Goal: Find specific page/section: Find specific page/section

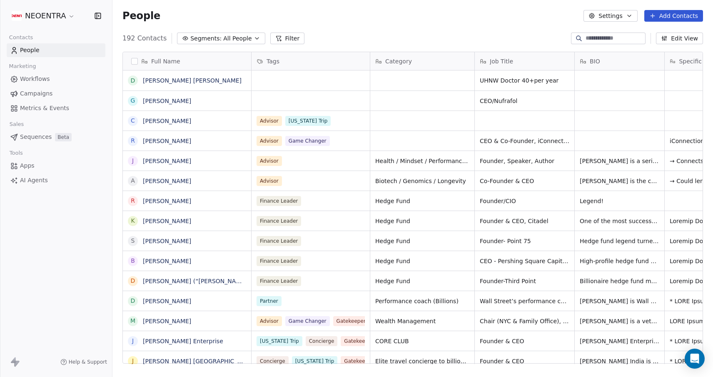
scroll to position [331, 601]
click at [246, 35] on button "Segments: All People" at bounding box center [221, 39] width 88 height 12
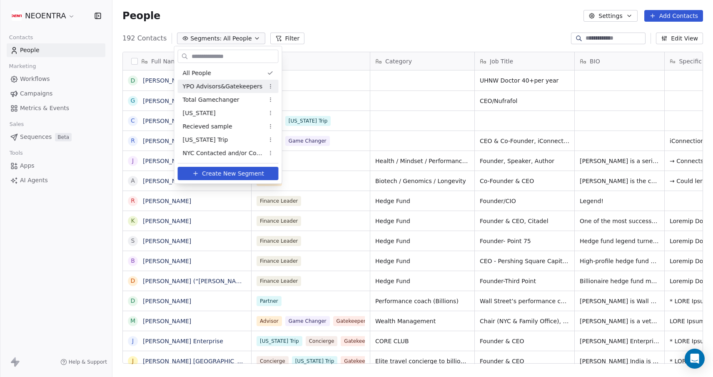
click at [234, 89] on span "YPO Advisors&Gatekeepers" at bounding box center [223, 86] width 80 height 9
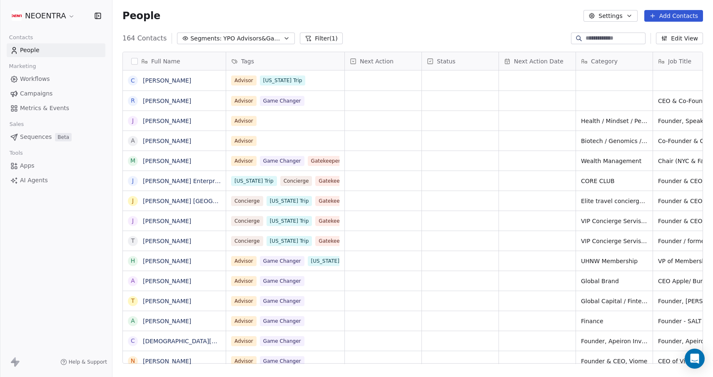
click at [378, 31] on div "People Settings Add Contacts" at bounding box center [413, 16] width 601 height 32
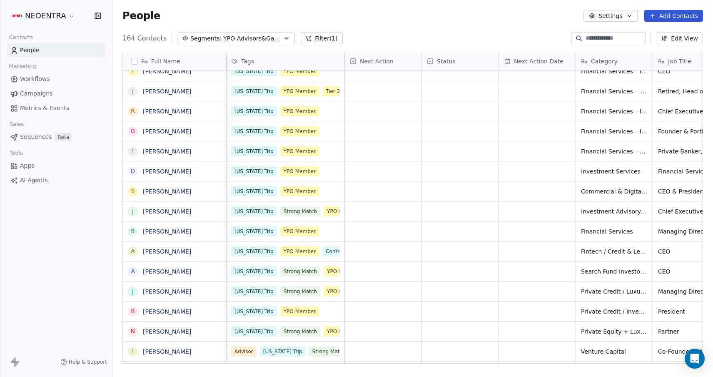
scroll to position [0, 0]
click at [321, 194] on div "[US_STATE] Trip YPO Member" at bounding box center [278, 191] width 93 height 10
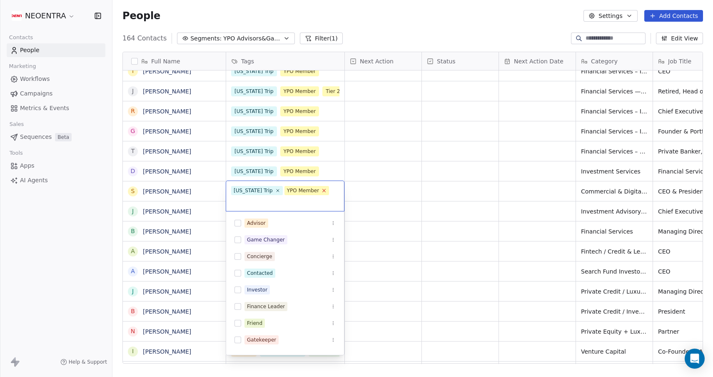
click at [323, 189] on icon at bounding box center [324, 190] width 3 height 3
click at [320, 197] on input "text" at bounding box center [285, 201] width 108 height 9
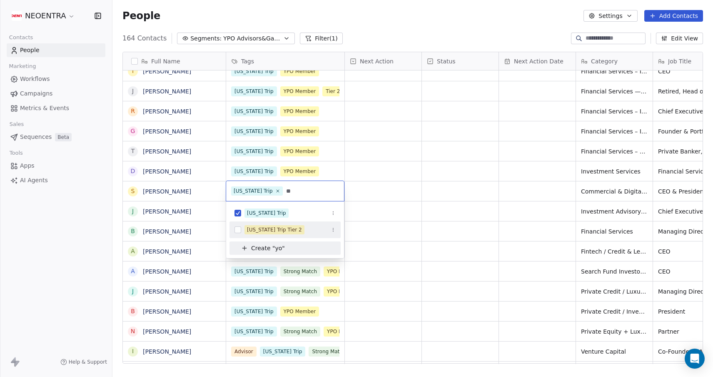
type input "**"
click at [298, 231] on span "[US_STATE] Trip Tier 2" at bounding box center [275, 229] width 60 height 9
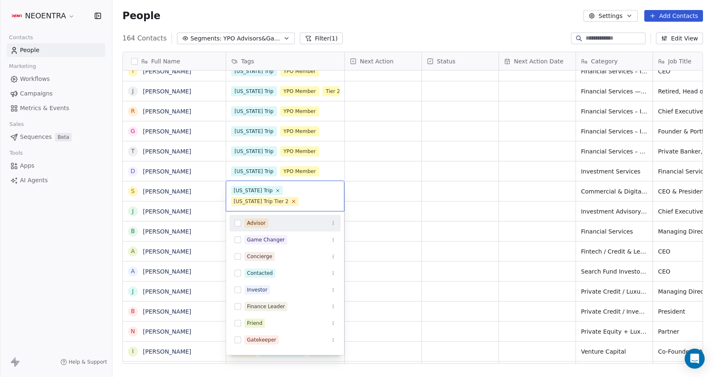
click at [291, 200] on icon at bounding box center [293, 200] width 5 height 5
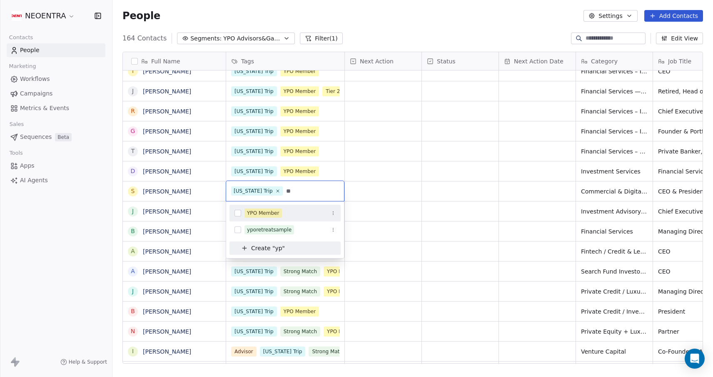
type input "**"
click at [236, 213] on button "Suggestions" at bounding box center [238, 213] width 7 height 7
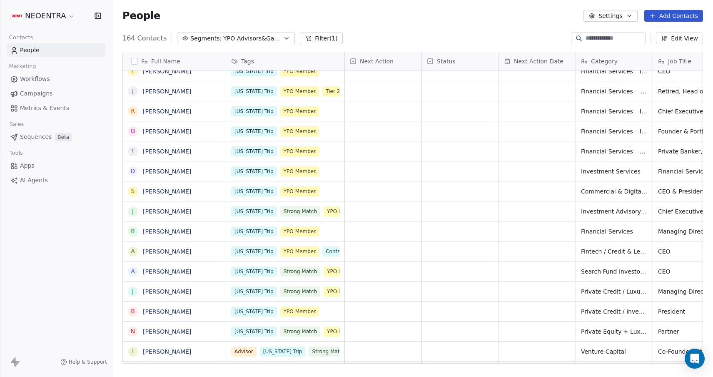
click at [418, 186] on html "NEOENTRA Contacts People Marketing Workflows Campaigns Metrics & Events Sales S…" at bounding box center [356, 188] width 713 height 377
click at [273, 41] on span "YPO Advisors&Gatekeepers" at bounding box center [252, 38] width 58 height 9
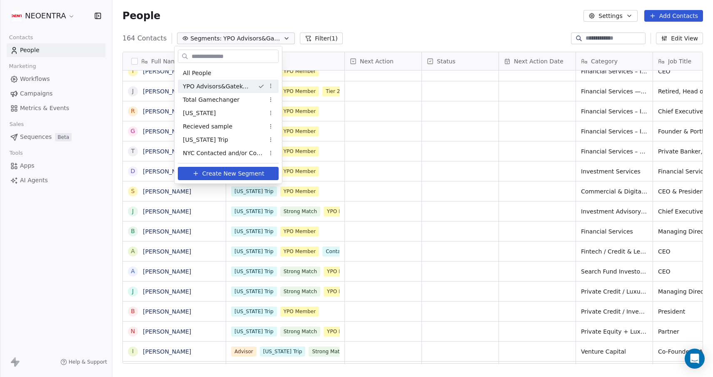
click at [398, 34] on html "NEOENTRA Contacts People Marketing Workflows Campaigns Metrics & Events Sales S…" at bounding box center [356, 188] width 713 height 377
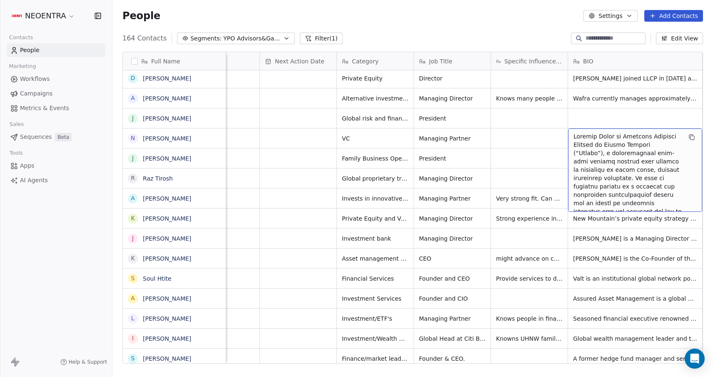
click at [598, 139] on span "grid" at bounding box center [628, 290] width 108 height 317
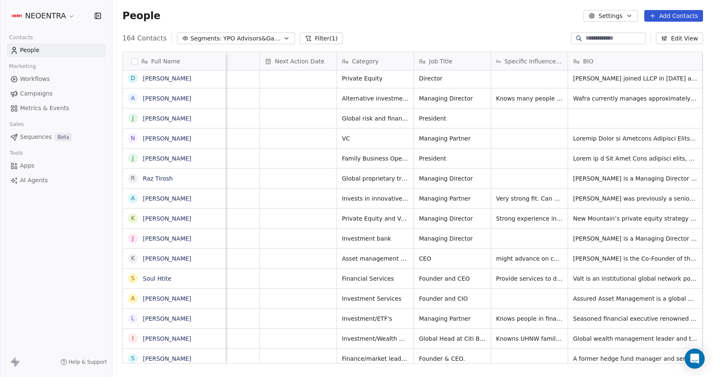
click at [514, 209] on html "NEOENTRA Contacts People Marketing Workflows Campaigns Metrics & Events Sales S…" at bounding box center [356, 188] width 713 height 377
click at [399, 182] on span "Global proprietary trading firm" at bounding box center [388, 178] width 90 height 8
click at [393, 208] on html "NEOENTRA Contacts People Marketing Workflows Campaigns Metrics & Events Sales S…" at bounding box center [356, 188] width 713 height 377
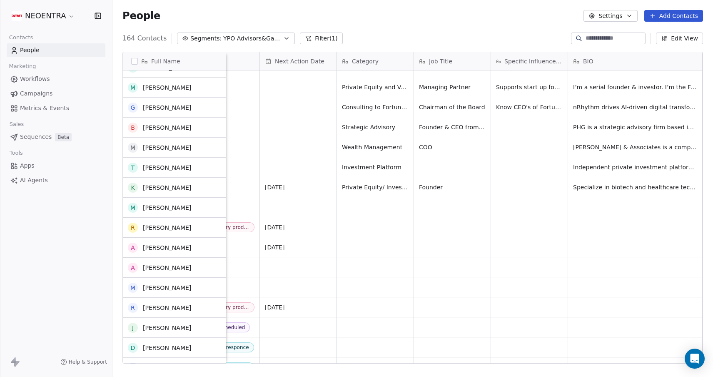
scroll to position [1696, 0]
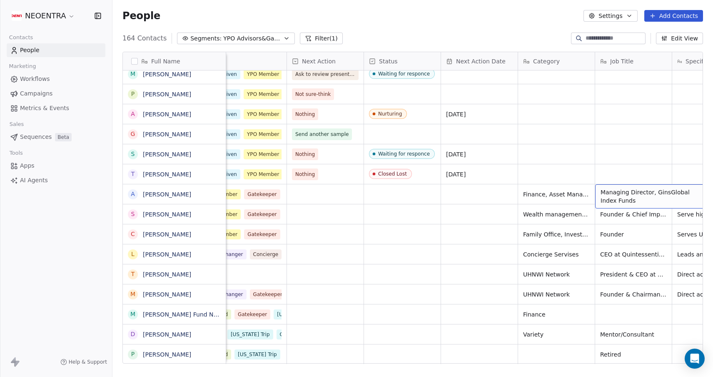
click at [633, 195] on span "Managing Director, GinsGlobal Index Funds" at bounding box center [650, 196] width 99 height 17
click at [560, 195] on html "NEOENTRA Contacts People Marketing Workflows Campaigns Metrics & Events Sales S…" at bounding box center [356, 188] width 713 height 377
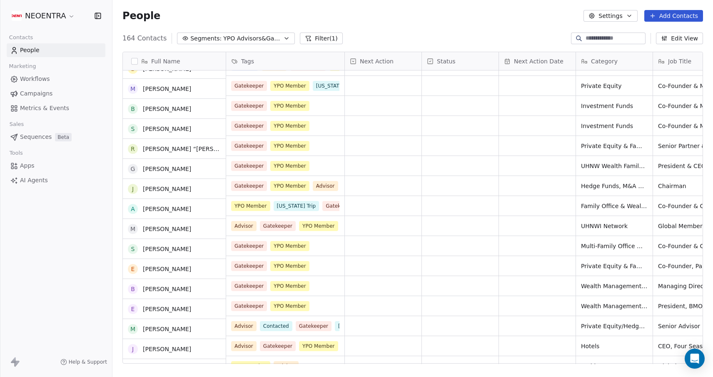
scroll to position [2636, 0]
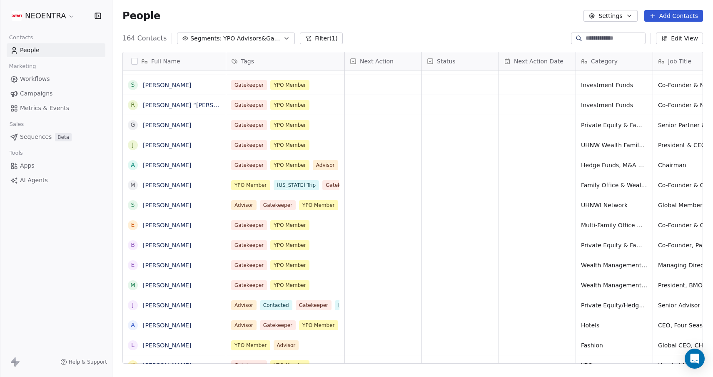
click at [283, 38] on icon "button" at bounding box center [286, 38] width 7 height 7
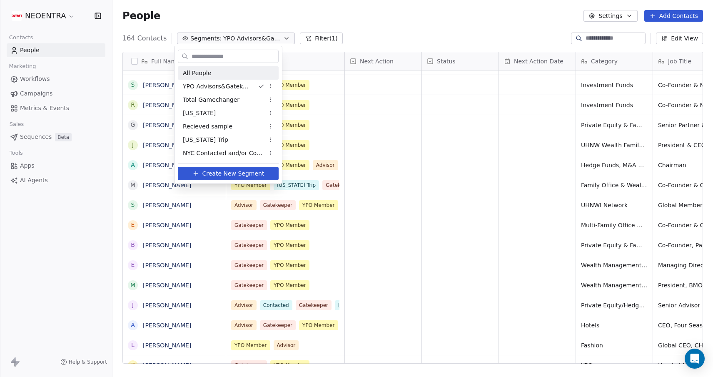
click at [319, 41] on html "NEOENTRA Contacts People Marketing Workflows Campaigns Metrics & Events Sales S…" at bounding box center [356, 188] width 713 height 377
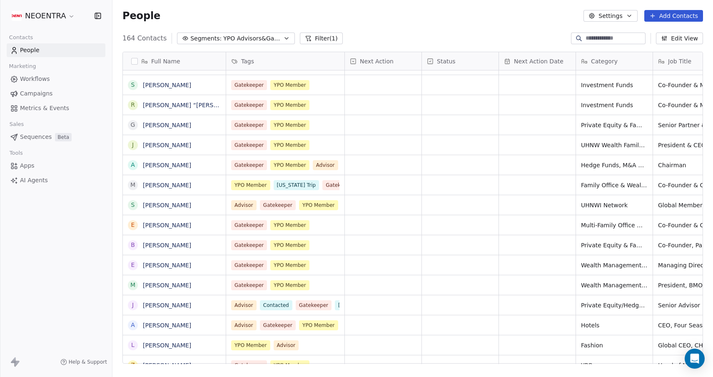
click at [308, 36] on button "Filter (1)" at bounding box center [321, 39] width 43 height 12
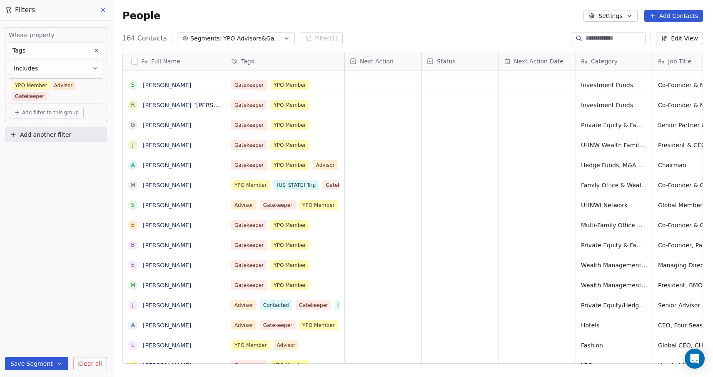
click at [46, 85] on body "NEOENTRA Contacts People Marketing Workflows Campaigns Metrics & Events Sales S…" at bounding box center [356, 188] width 713 height 377
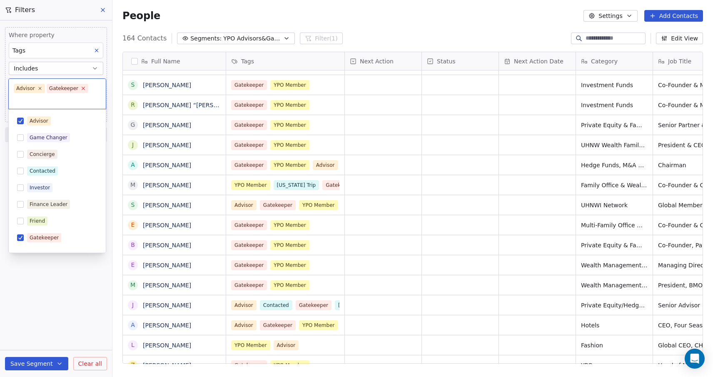
click at [83, 88] on icon at bounding box center [82, 87] width 5 height 5
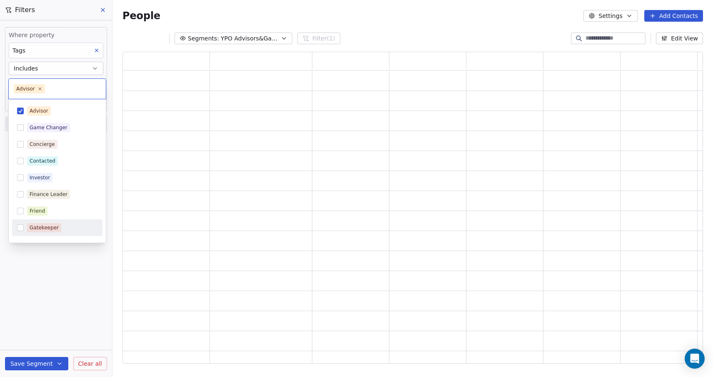
click at [46, 327] on html "NEOENTRA Contacts People Marketing Workflows Campaigns Metrics & Events Sales S…" at bounding box center [356, 188] width 713 height 377
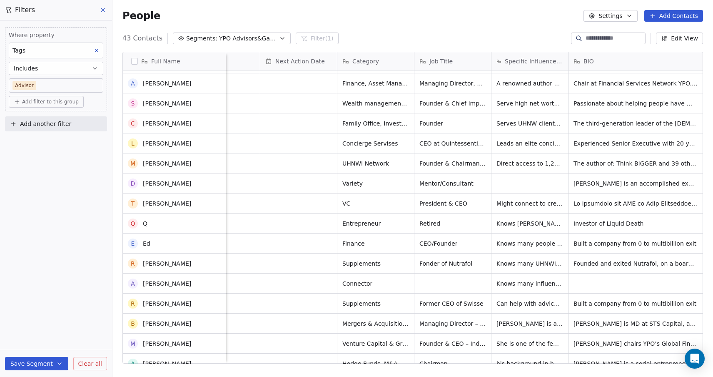
scroll to position [319, 0]
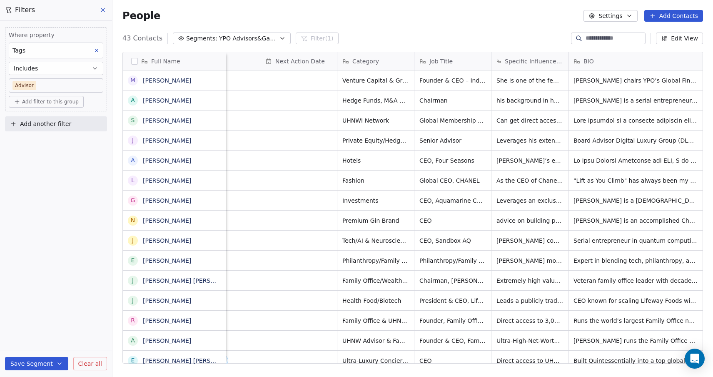
click at [403, 25] on div "People Settings Add Contacts" at bounding box center [413, 16] width 601 height 32
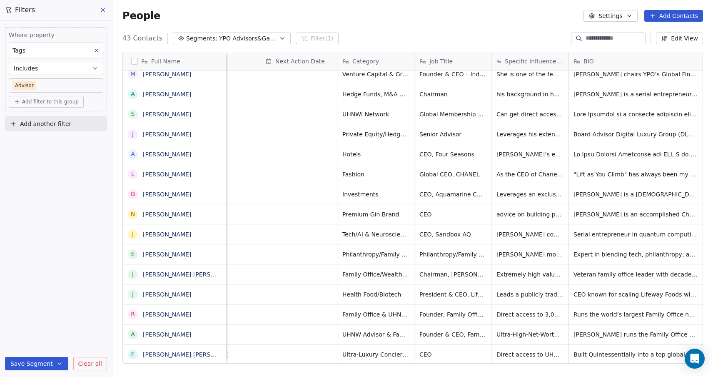
scroll to position [1, 0]
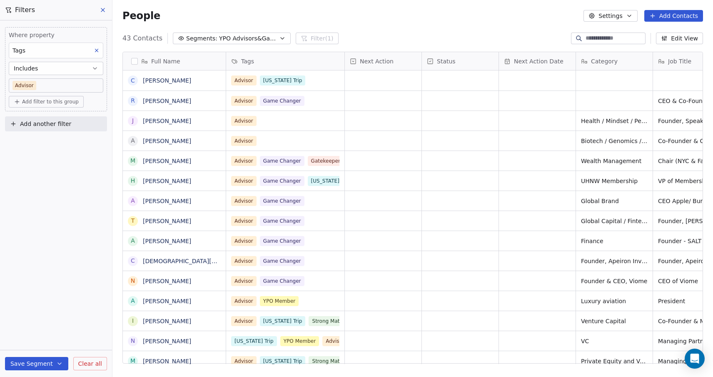
click at [63, 302] on div "Where property Tags Includes Advisor Add filter to this group Add another filte…" at bounding box center [56, 198] width 112 height 356
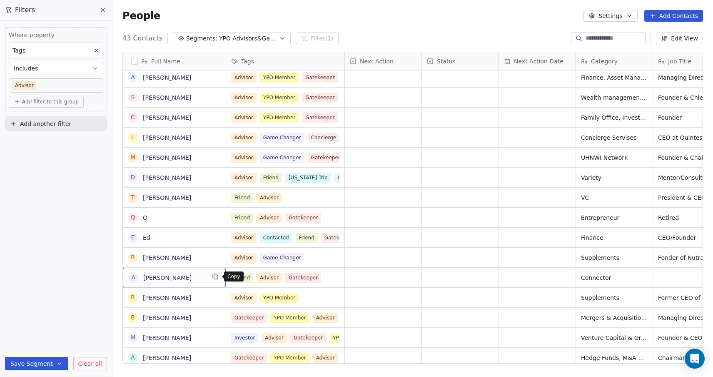
click at [216, 275] on icon "grid" at bounding box center [215, 276] width 7 height 7
click at [410, 45] on div "43 Contacts Segments: YPO Advisors&Gatekeepers Filter (1) Edit View" at bounding box center [413, 38] width 601 height 13
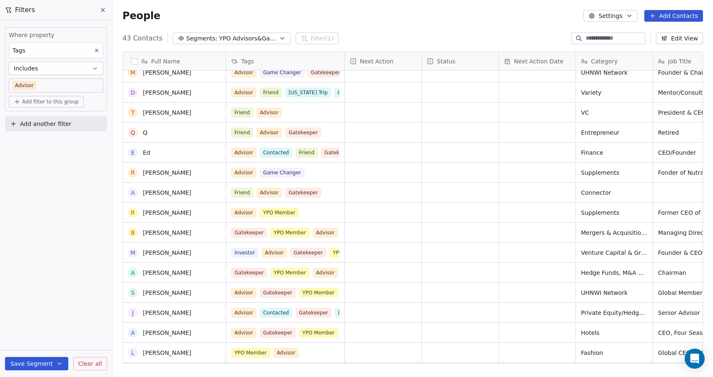
scroll to position [413, 0]
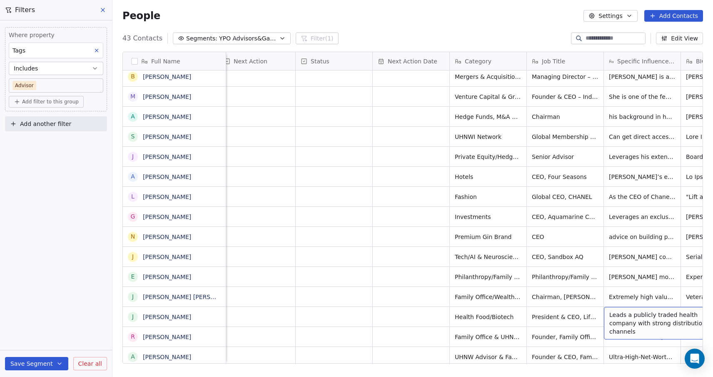
click at [608, 321] on div "Leads a publicly traded health company with strong distribution channels" at bounding box center [666, 323] width 125 height 33
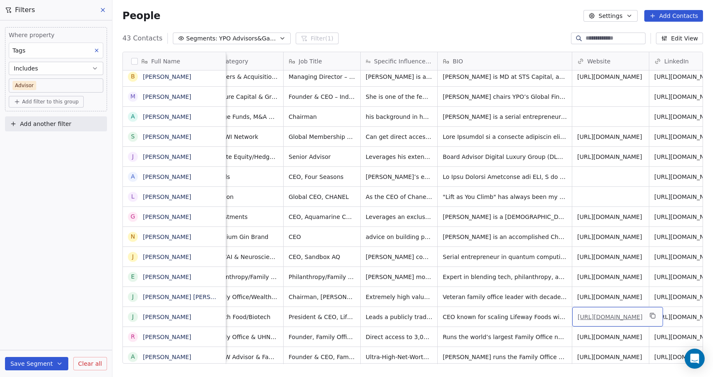
click at [612, 317] on link "[URL][DOMAIN_NAME]" at bounding box center [610, 316] width 65 height 7
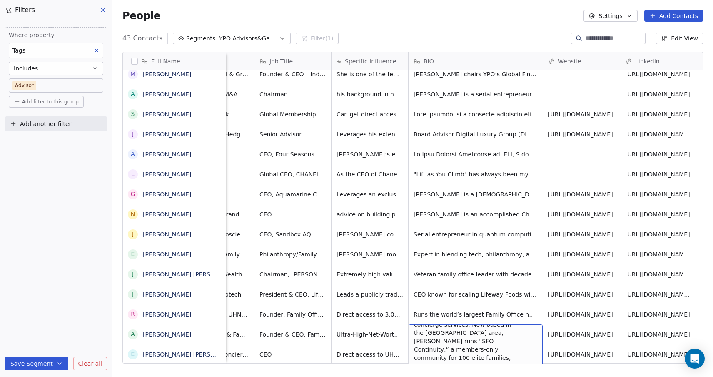
scroll to position [133, 0]
click at [74, 304] on div "Where property Tags Includes Advisor Add filter to this group Add another filte…" at bounding box center [56, 198] width 112 height 356
click at [90, 281] on div "Where property Tags Includes Advisor Add filter to this group Add another filte…" at bounding box center [56, 198] width 112 height 356
